Goal: Task Accomplishment & Management: Use online tool/utility

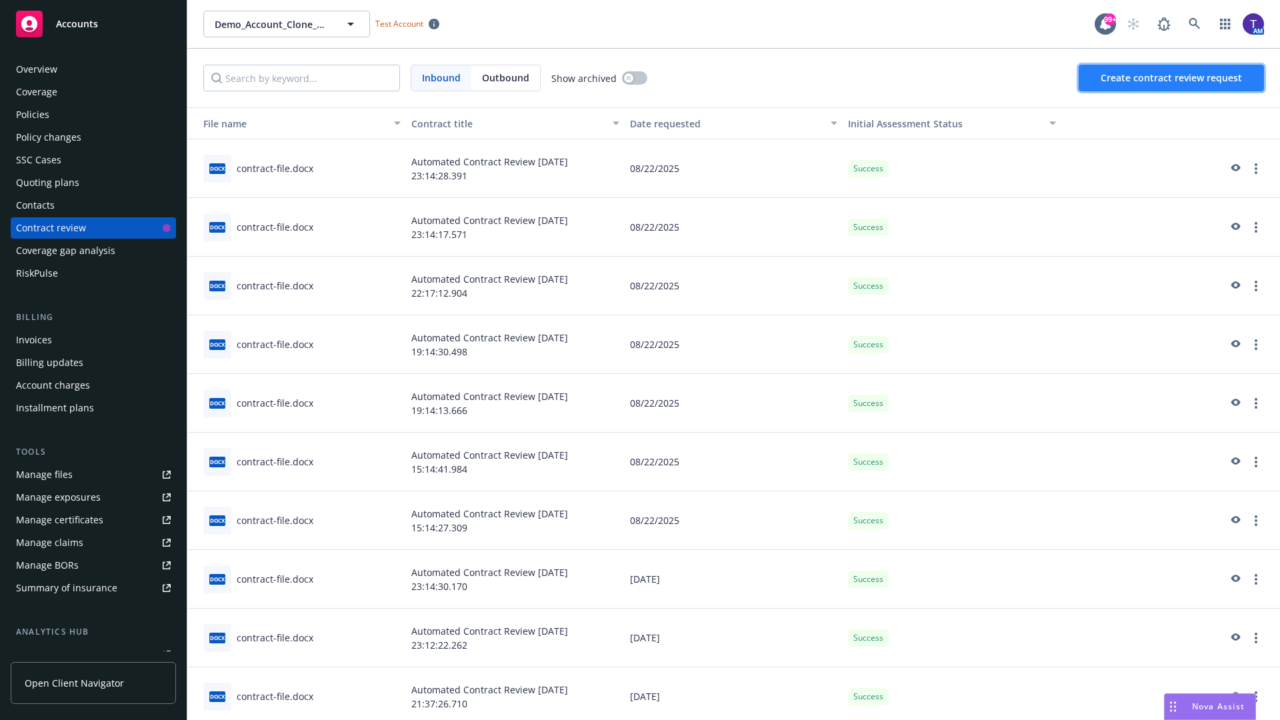
click at [1172, 78] on span "Create contract review request" at bounding box center [1170, 77] width 141 height 13
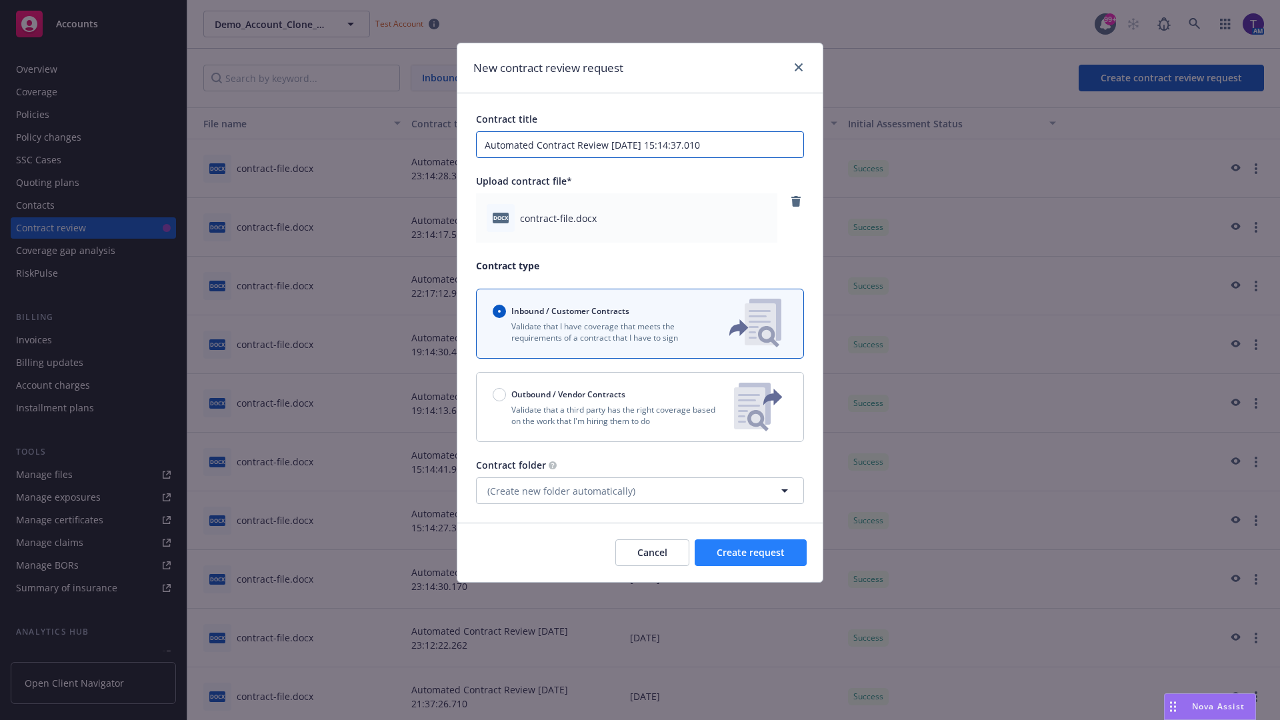
type input "Automated Contract Review [DATE] 15:14:37.010"
click at [751, 553] on span "Create request" at bounding box center [751, 552] width 68 height 13
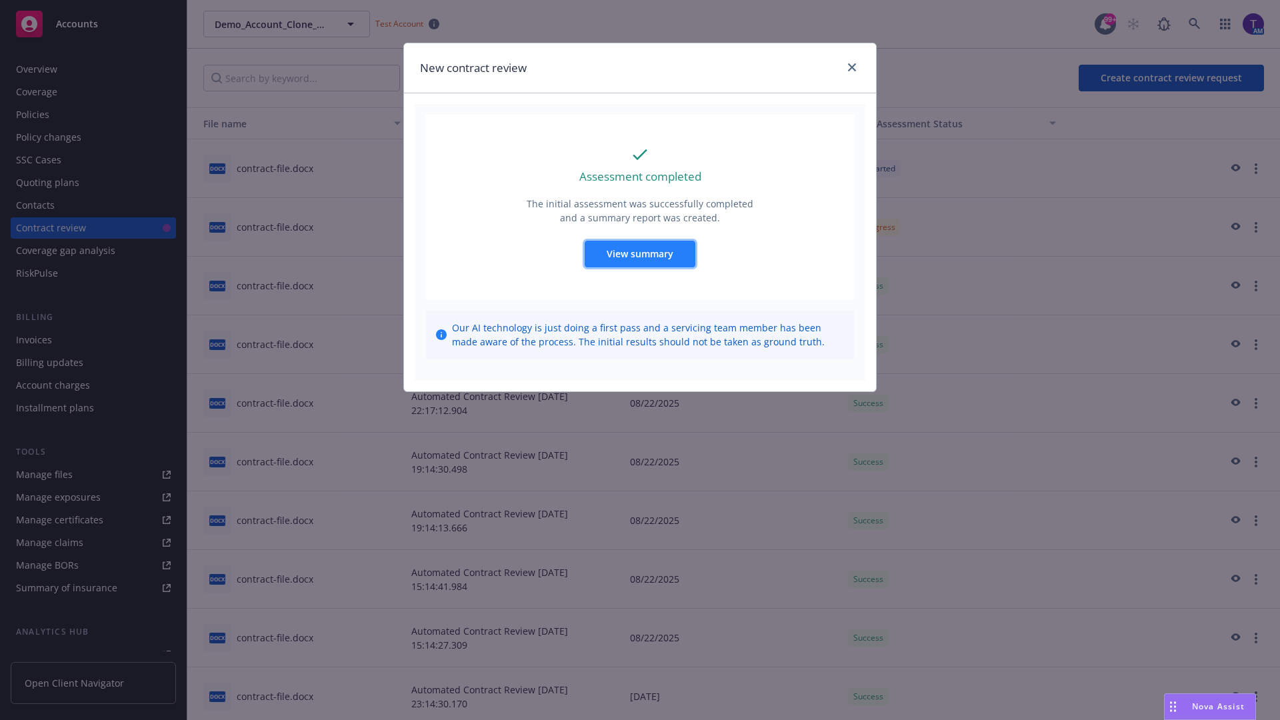
click at [639, 253] on span "View summary" at bounding box center [640, 253] width 67 height 13
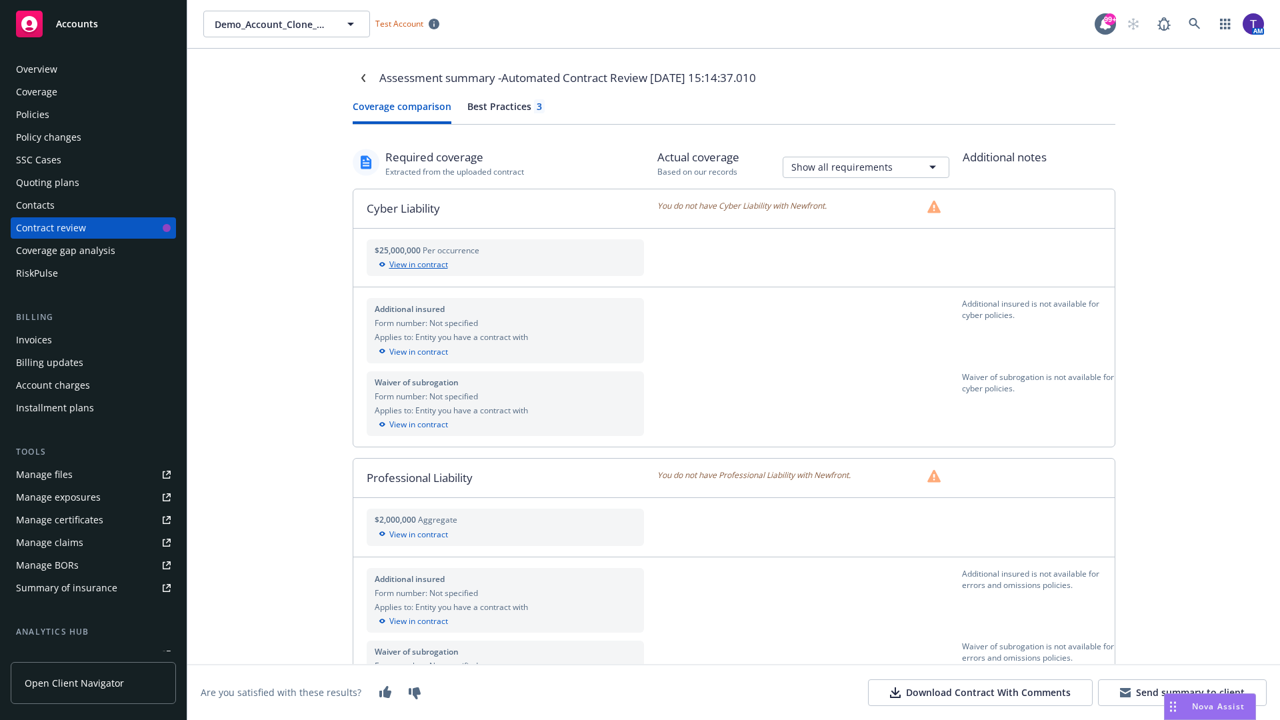
click at [505, 265] on div "View in contract" at bounding box center [506, 265] width 262 height 12
